Goal: Task Accomplishment & Management: Use online tool/utility

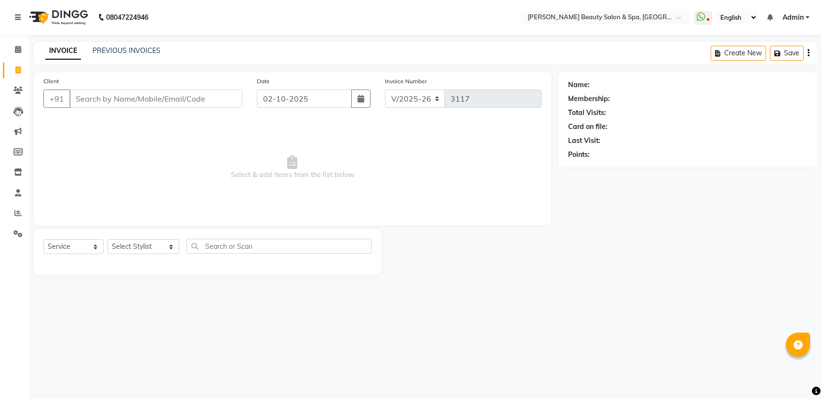
select select "7524"
select select "service"
click at [106, 46] on link "PREVIOUS INVOICES" at bounding box center [126, 50] width 68 height 9
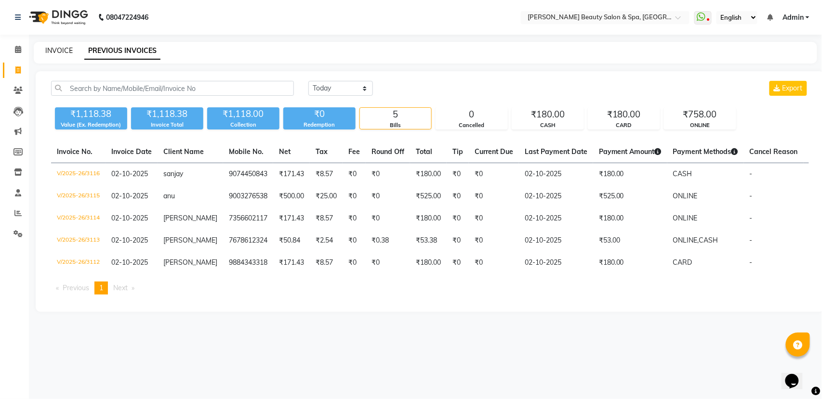
click at [70, 46] on link "INVOICE" at bounding box center [58, 50] width 27 height 9
select select "service"
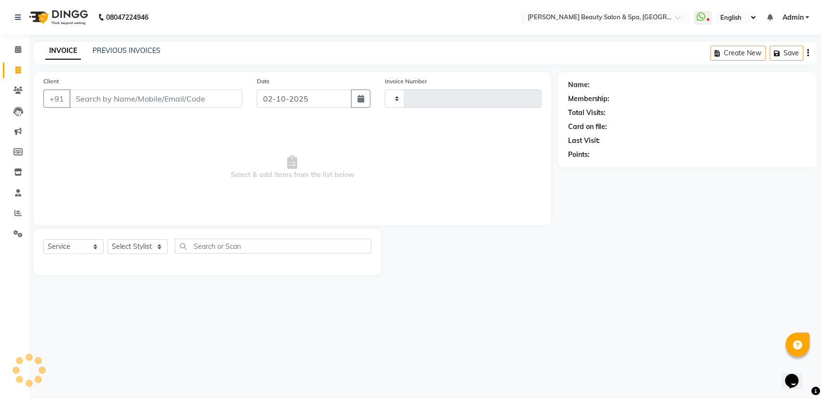
type input "3117"
select select "7524"
click at [116, 97] on input "Client" at bounding box center [155, 99] width 173 height 18
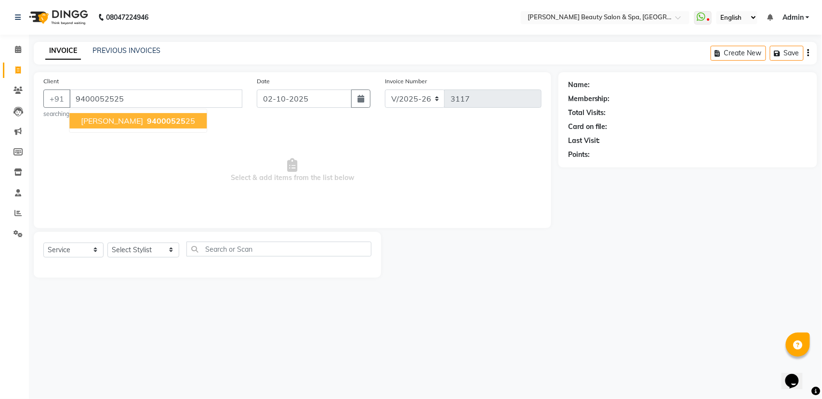
type input "9400052525"
click at [147, 118] on span "94000525" at bounding box center [166, 121] width 39 height 10
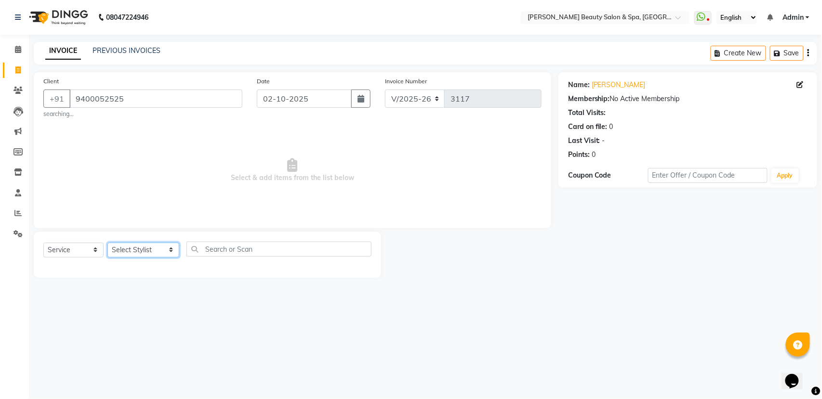
click at [126, 246] on select "Select Stylist Admin [PERSON_NAME] [PERSON_NAME] [PERSON_NAME] [PERSON_NAME] [P…" at bounding box center [143, 250] width 72 height 15
select select "79765"
click at [107, 243] on select "Select Stylist Admin [PERSON_NAME] [PERSON_NAME] [PERSON_NAME] [PERSON_NAME] [P…" at bounding box center [143, 250] width 72 height 15
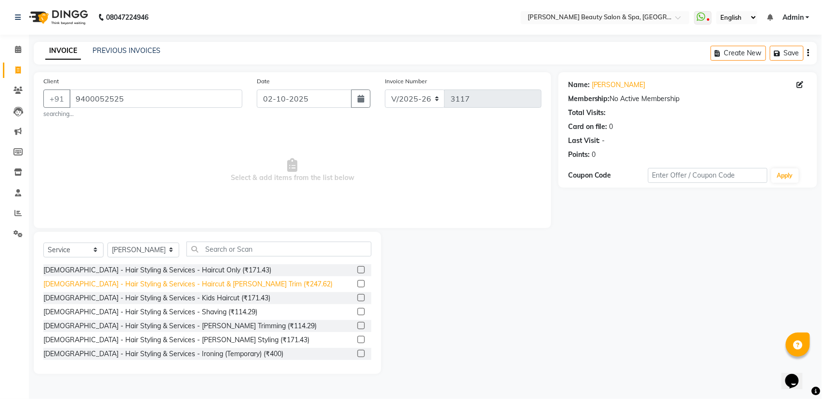
click at [214, 284] on div "[DEMOGRAPHIC_DATA] - Hair Styling & Services - Haircut & [PERSON_NAME] Trim (₹2…" at bounding box center [187, 284] width 289 height 10
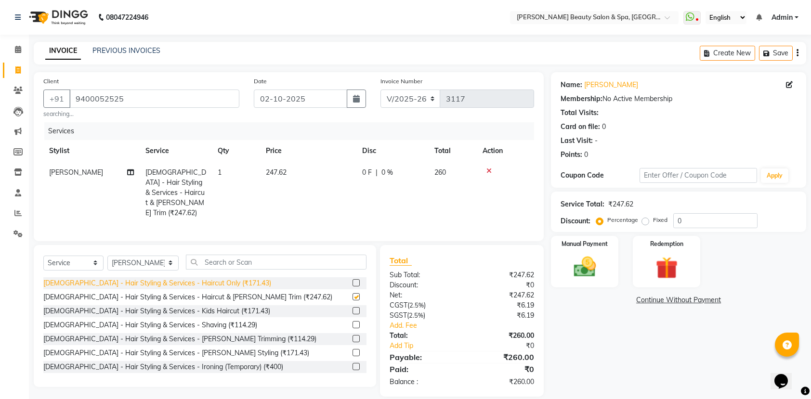
checkbox input "false"
click at [143, 258] on select "Select Stylist Admin [PERSON_NAME] [PERSON_NAME] [PERSON_NAME] [PERSON_NAME] [P…" at bounding box center [142, 263] width 71 height 15
select select "67141"
click at [107, 257] on select "Select Stylist Admin [PERSON_NAME] [PERSON_NAME] [PERSON_NAME] [PERSON_NAME] [P…" at bounding box center [142, 263] width 71 height 15
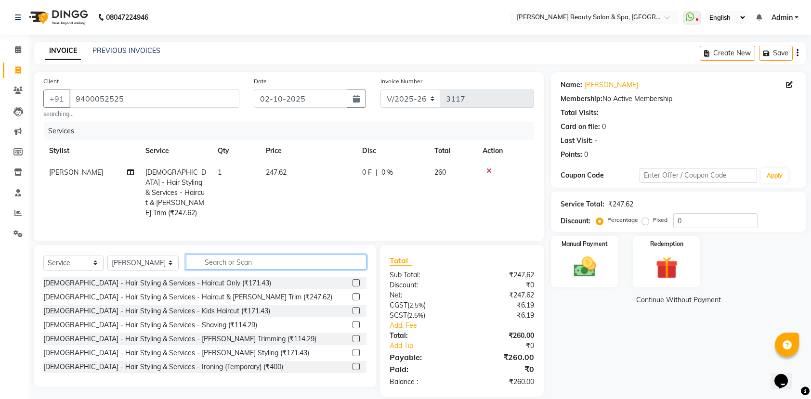
click at [206, 268] on input "text" at bounding box center [276, 262] width 181 height 15
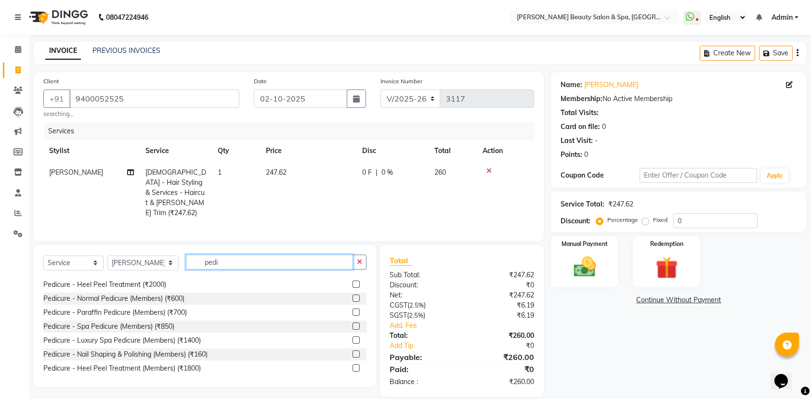
scroll to position [71, 0]
type input "pedi"
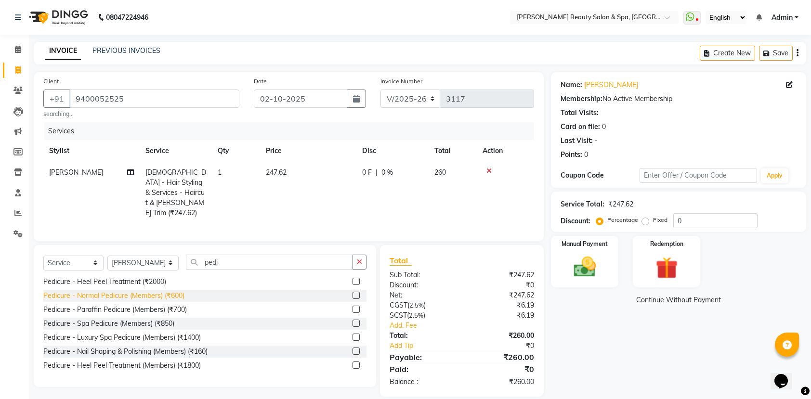
click at [106, 300] on div "Pedicure - Normal Pedicure (Members) (₹600)" at bounding box center [113, 296] width 141 height 10
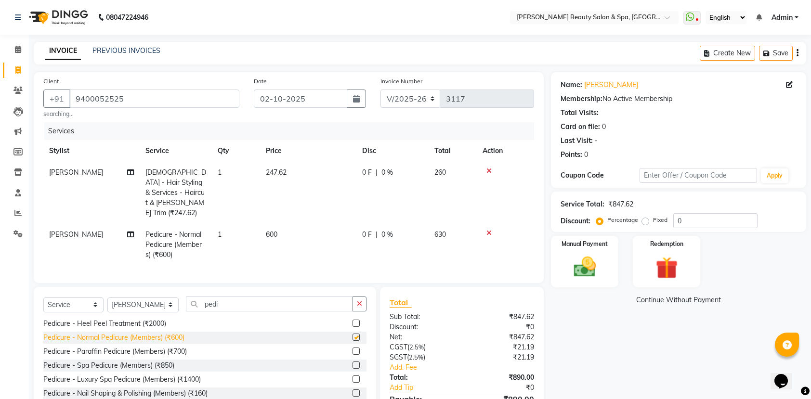
checkbox input "false"
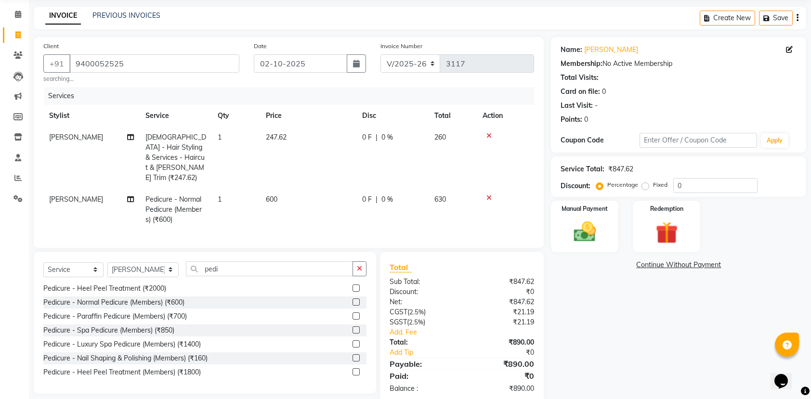
scroll to position [55, 0]
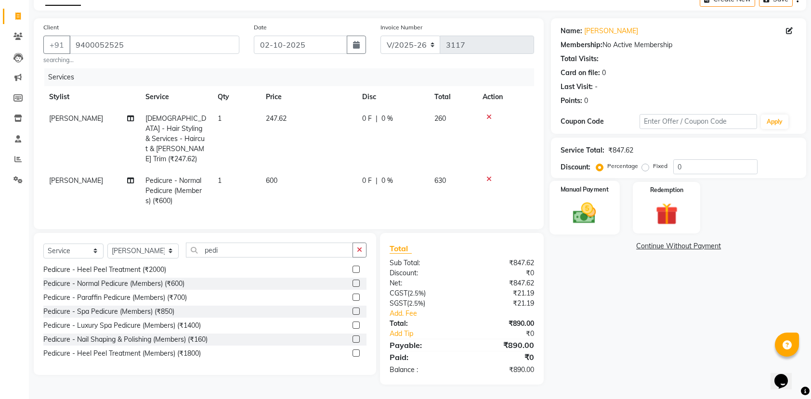
click at [598, 209] on img at bounding box center [585, 213] width 38 height 26
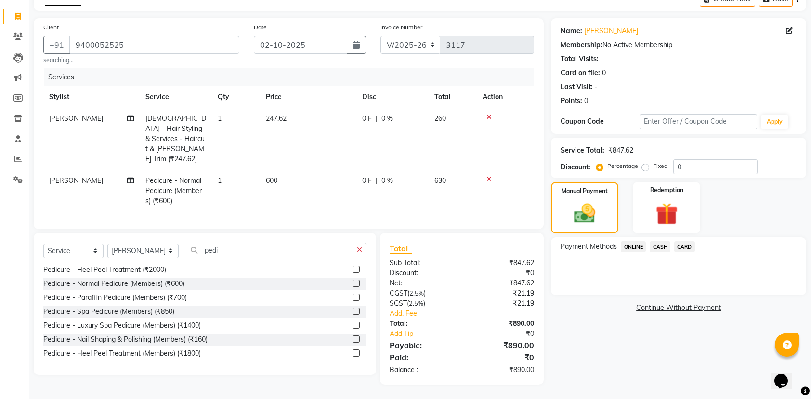
click at [634, 243] on span "ONLINE" at bounding box center [633, 246] width 25 height 11
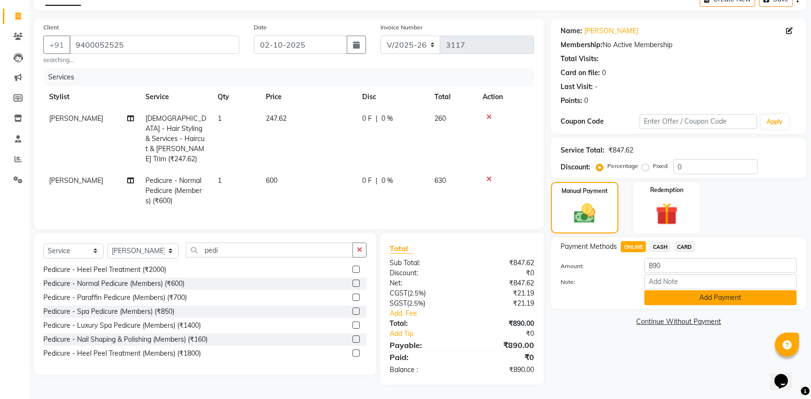
click at [720, 295] on button "Add Payment" at bounding box center [721, 297] width 152 height 15
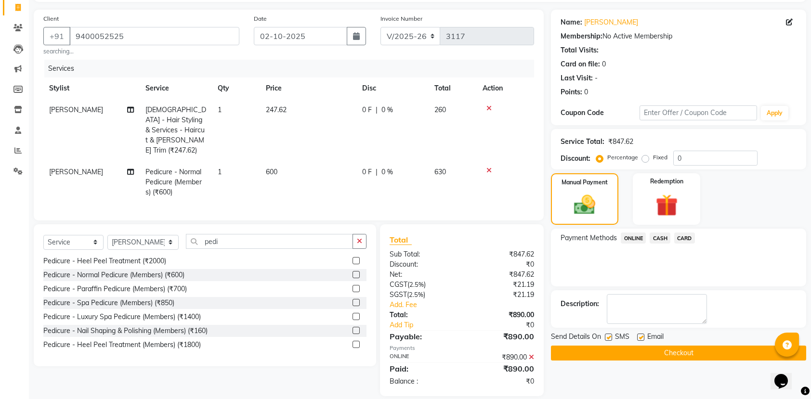
scroll to position [76, 0]
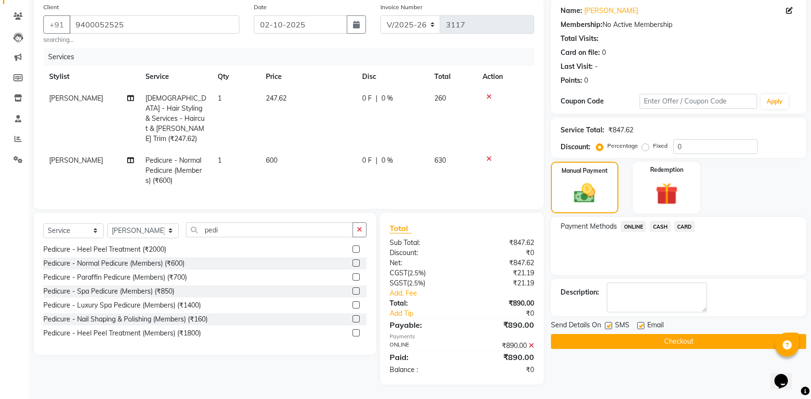
click at [721, 340] on button "Checkout" at bounding box center [678, 341] width 255 height 15
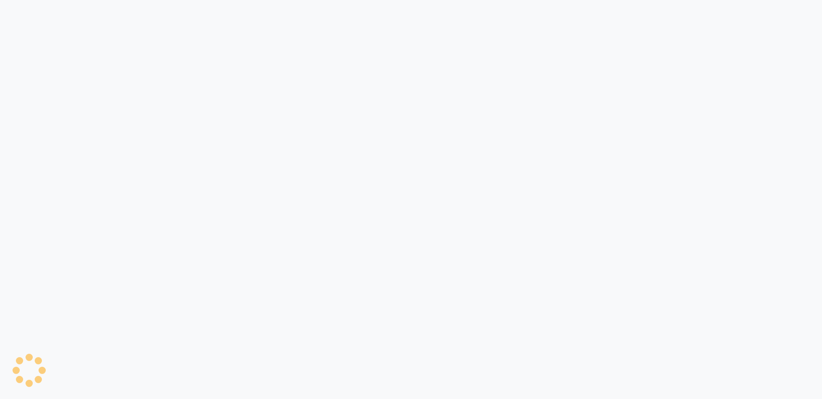
select select "7524"
select select "service"
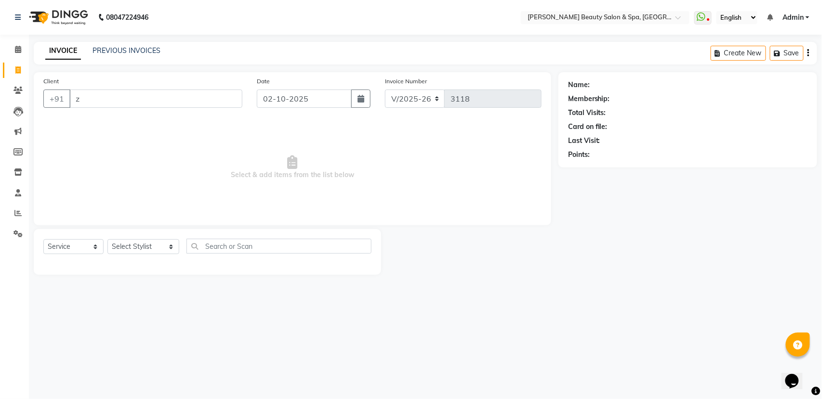
click at [117, 99] on input "z" at bounding box center [155, 99] width 173 height 18
type input "z"
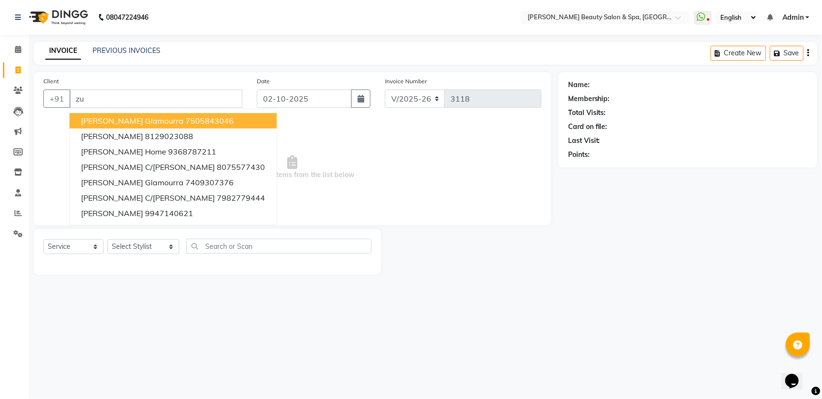
type input "z"
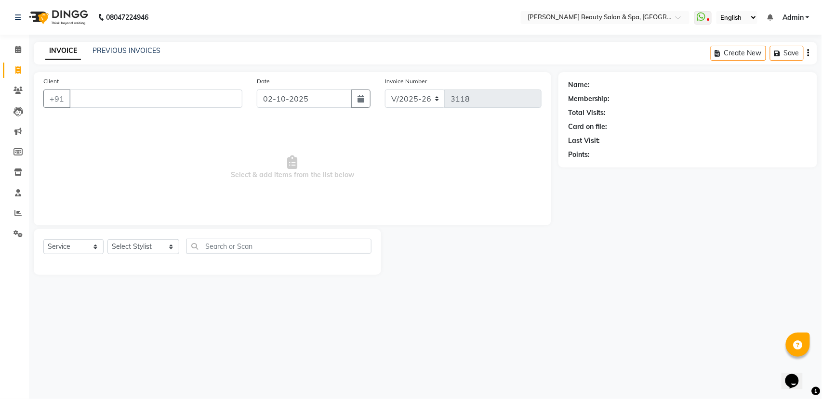
click at [122, 99] on input "Client" at bounding box center [155, 99] width 173 height 18
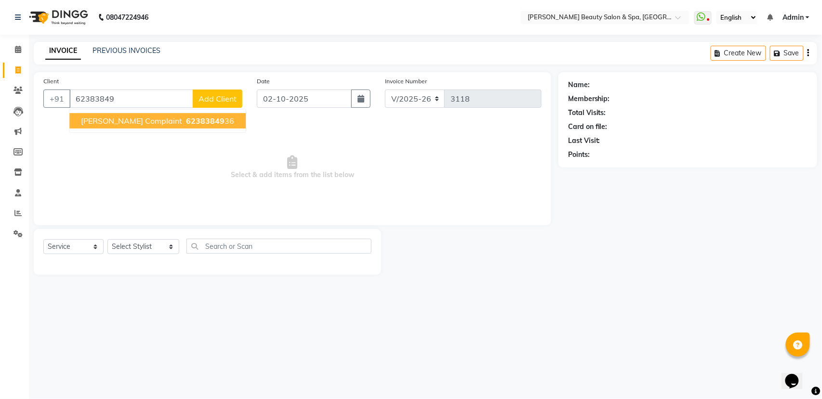
click at [182, 117] on span "[PERSON_NAME] Complaint" at bounding box center [131, 121] width 101 height 10
type input "6238384936"
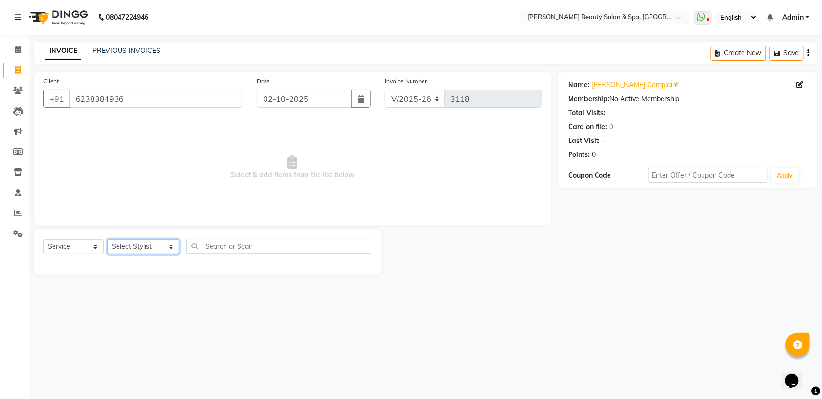
drag, startPoint x: 120, startPoint y: 244, endPoint x: 129, endPoint y: 244, distance: 9.2
click at [129, 244] on select "Select Stylist Admin [PERSON_NAME] [PERSON_NAME] [PERSON_NAME] [PERSON_NAME] [P…" at bounding box center [143, 246] width 72 height 15
select select "79765"
click at [107, 239] on select "Select Stylist Admin [PERSON_NAME] [PERSON_NAME] [PERSON_NAME] [PERSON_NAME] [P…" at bounding box center [143, 246] width 72 height 15
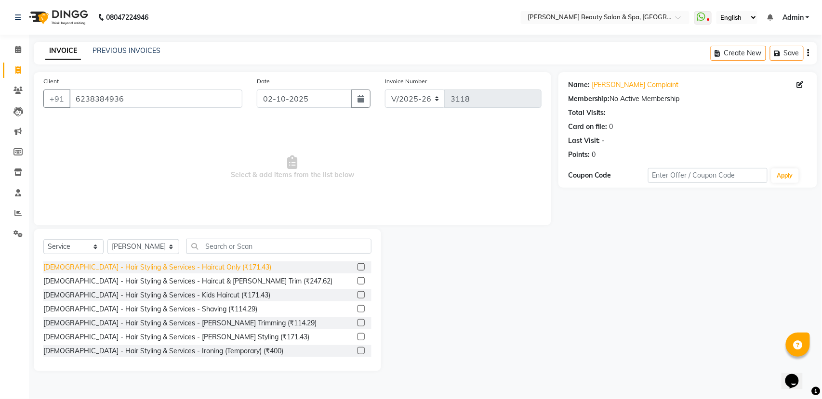
click at [178, 265] on div "[DEMOGRAPHIC_DATA] - Hair Styling & Services - Haircut Only (₹171.43)" at bounding box center [157, 268] width 228 height 10
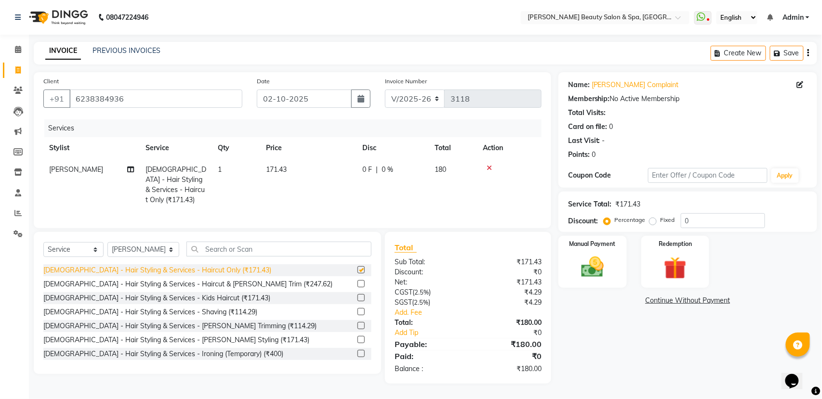
checkbox input "false"
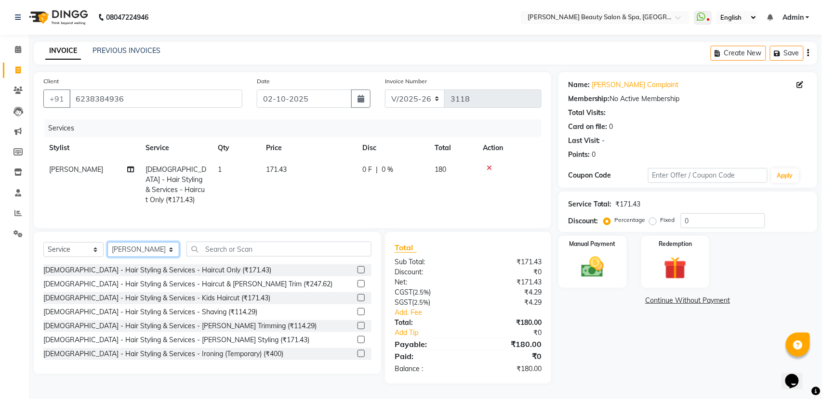
click at [116, 254] on select "Select Stylist Admin [PERSON_NAME] [PERSON_NAME] [PERSON_NAME] [PERSON_NAME] [P…" at bounding box center [143, 249] width 72 height 15
select select "87595"
click at [107, 243] on select "Select Stylist Admin [PERSON_NAME] [PERSON_NAME] [PERSON_NAME] [PERSON_NAME] [P…" at bounding box center [143, 249] width 72 height 15
click at [180, 315] on div "[DEMOGRAPHIC_DATA] - Hair Styling & Services - Shaving (₹114.29)" at bounding box center [150, 312] width 214 height 10
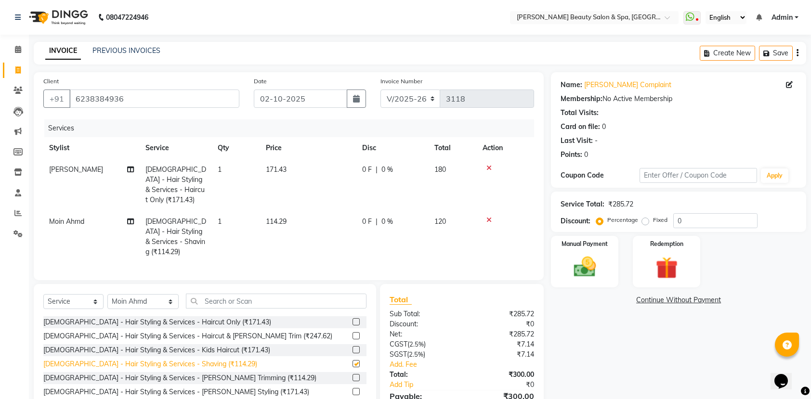
checkbox input "false"
click at [594, 258] on img at bounding box center [585, 267] width 38 height 26
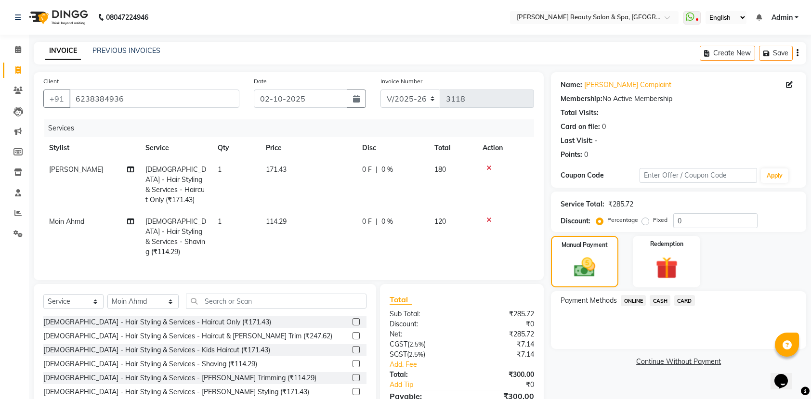
click at [642, 299] on span "ONLINE" at bounding box center [633, 300] width 25 height 11
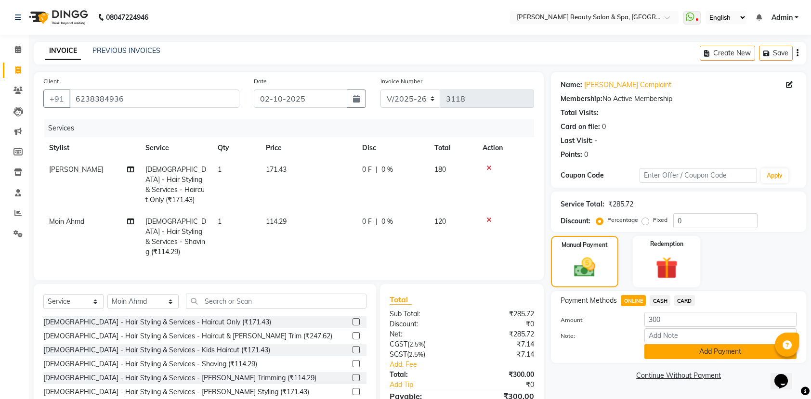
click at [681, 359] on button "Add Payment" at bounding box center [721, 351] width 152 height 15
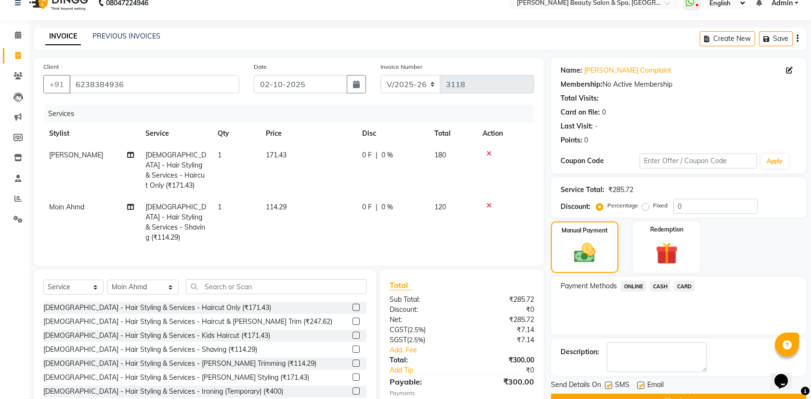
scroll to position [62, 0]
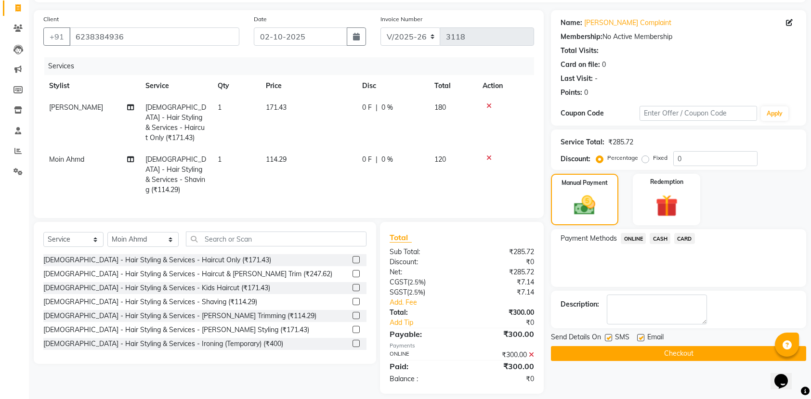
click at [693, 360] on button "Checkout" at bounding box center [678, 353] width 255 height 15
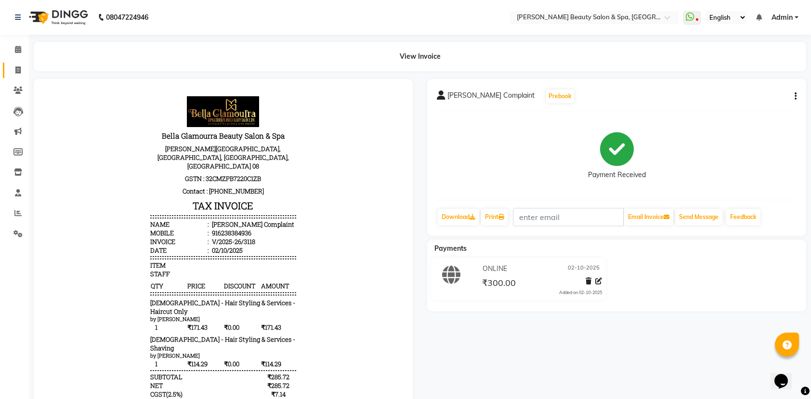
click at [14, 63] on link "Invoice" at bounding box center [14, 71] width 23 height 16
select select "service"
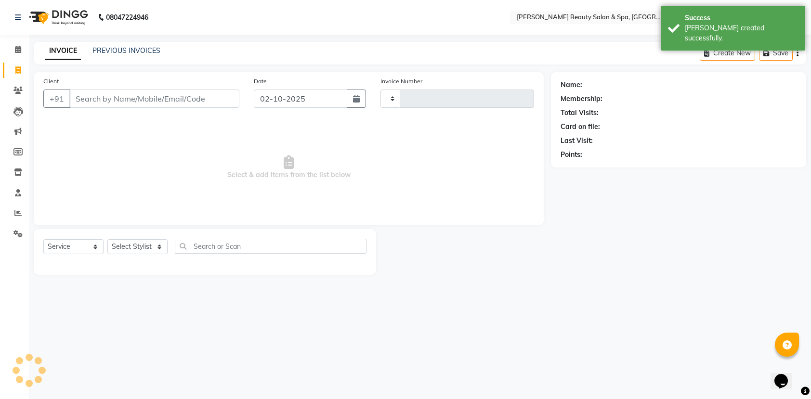
type input "3119"
select select "7524"
